Goal: Use online tool/utility

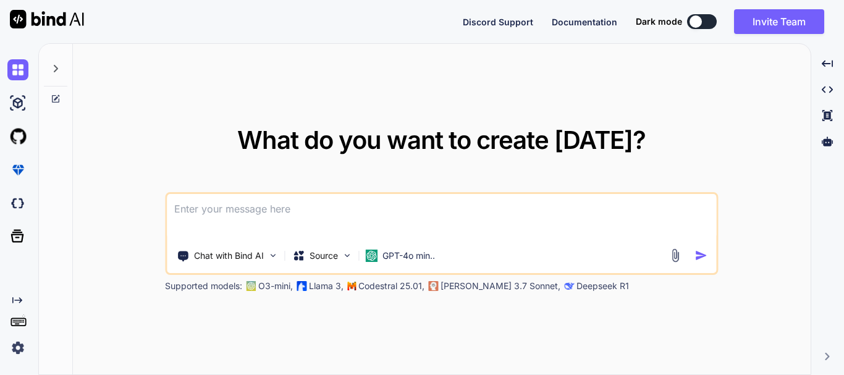
click at [322, 225] on textarea at bounding box center [441, 217] width 549 height 46
click at [242, 210] on textarea at bounding box center [441, 217] width 549 height 46
paste textarea "var x = 0 do{ console.log(x) }while(x > 0)"
type textarea "var x = 0 do{ console.log(x) }while(x > 0)"
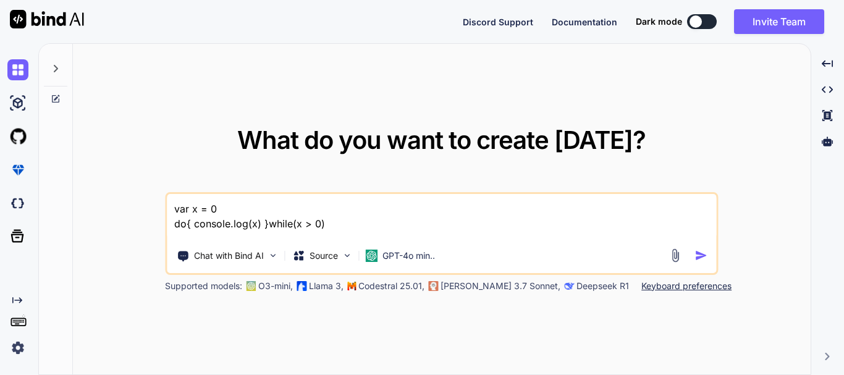
click at [340, 224] on textarea "var x = 0 do{ console.log(x) }while(x > 0)" at bounding box center [441, 217] width 549 height 46
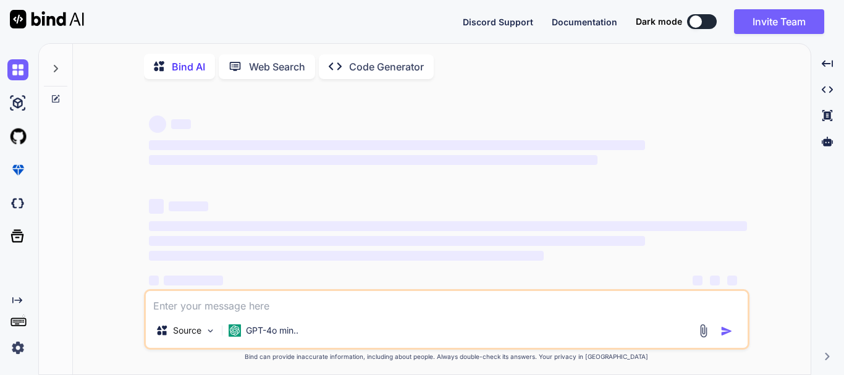
click at [213, 309] on textarea at bounding box center [446, 302] width 601 height 22
click at [205, 308] on textarea at bounding box center [446, 302] width 601 height 22
click at [199, 309] on textarea "var x = 0 do{ console.log(x) }while(x > 0)" at bounding box center [446, 302] width 601 height 22
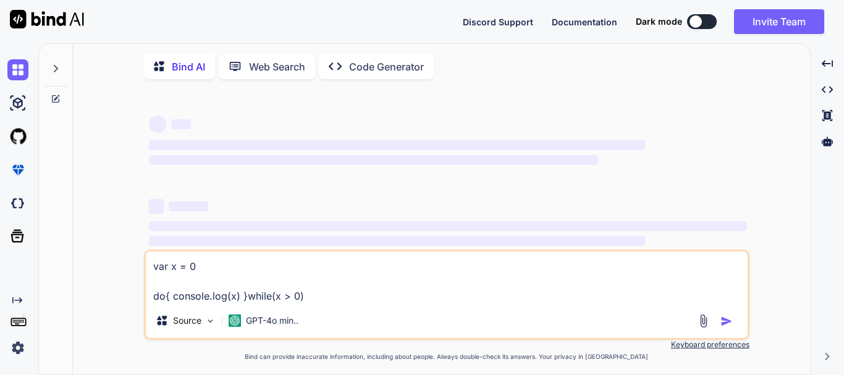
click at [340, 293] on textarea "var x = 0 do{ console.log(x) }while(x > 0)" at bounding box center [446, 277] width 601 height 52
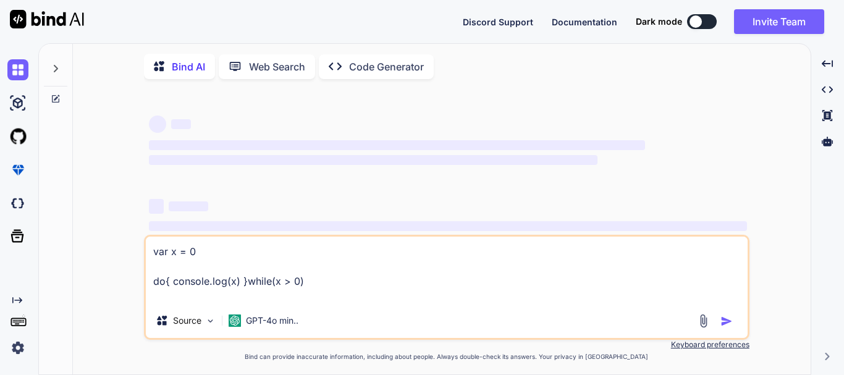
click at [295, 296] on textarea "var x = 0 do{ console.log(x) }while(x > 0)" at bounding box center [446, 270] width 601 height 67
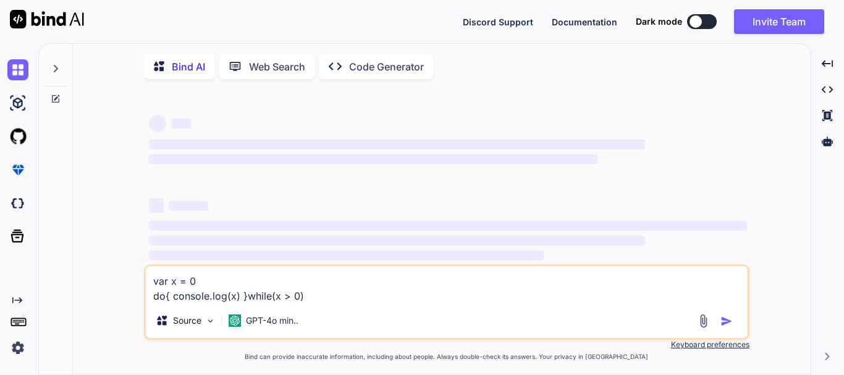
scroll to position [43, 0]
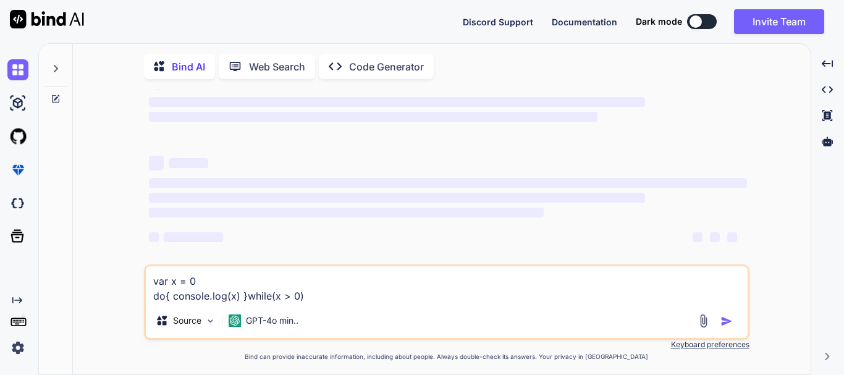
click at [342, 299] on textarea "var x = 0 do{ console.log(x) }while(x > 0)" at bounding box center [446, 284] width 601 height 37
type textarea "var x = 0 do{ console.log(x) }while(x > 0)"
click at [719, 323] on div at bounding box center [716, 321] width 41 height 14
click at [398, 301] on textarea "var x = 0 do{ console.log(x) }while(x > 0)" at bounding box center [446, 284] width 601 height 37
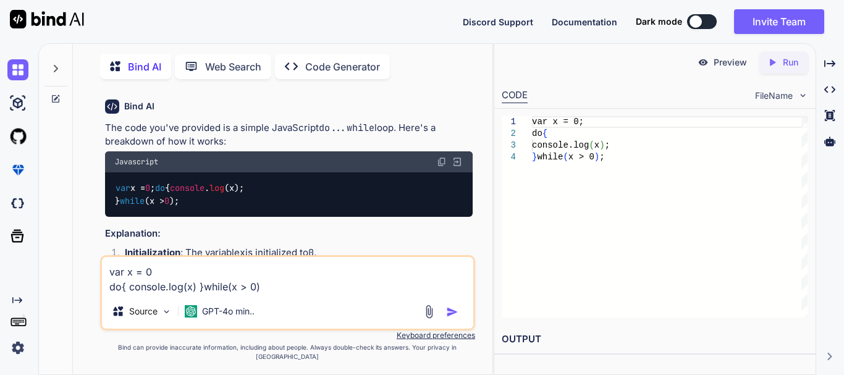
scroll to position [5, 0]
